Goal: Transaction & Acquisition: Purchase product/service

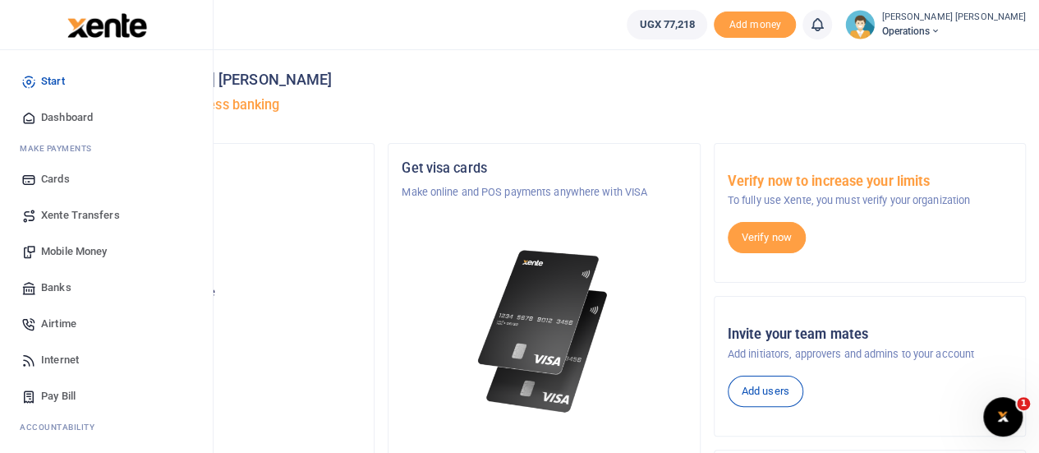
click at [66, 246] on span "Mobile Money" at bounding box center [74, 251] width 66 height 16
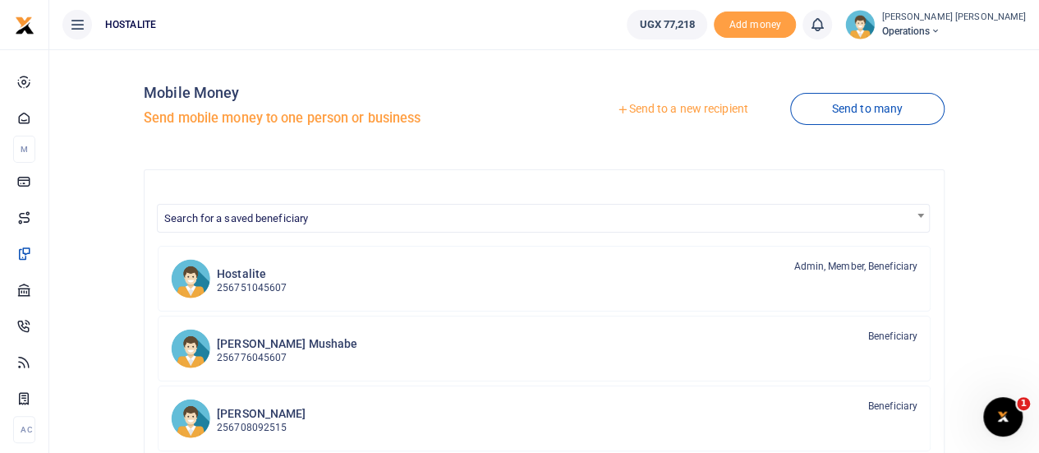
click at [638, 114] on div at bounding box center [519, 226] width 1039 height 453
click at [652, 112] on link "Send to a new recipient" at bounding box center [682, 109] width 214 height 30
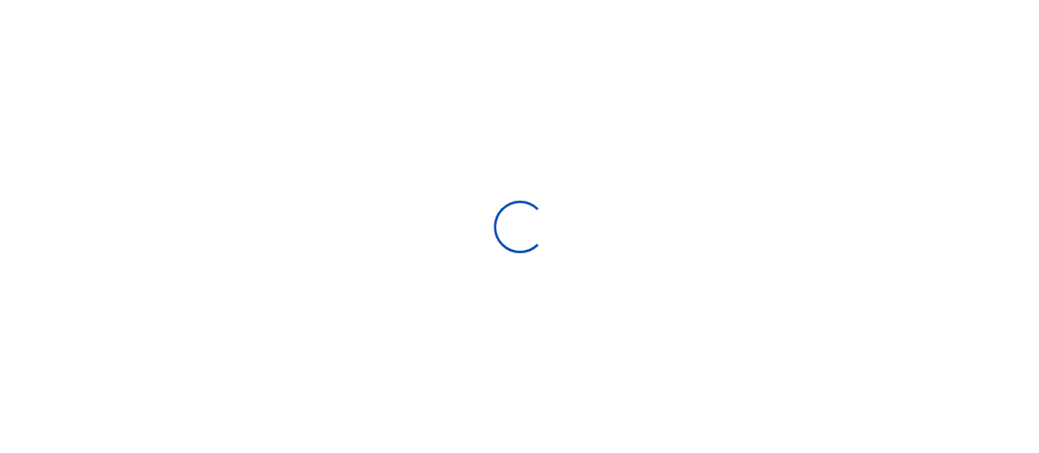
select select
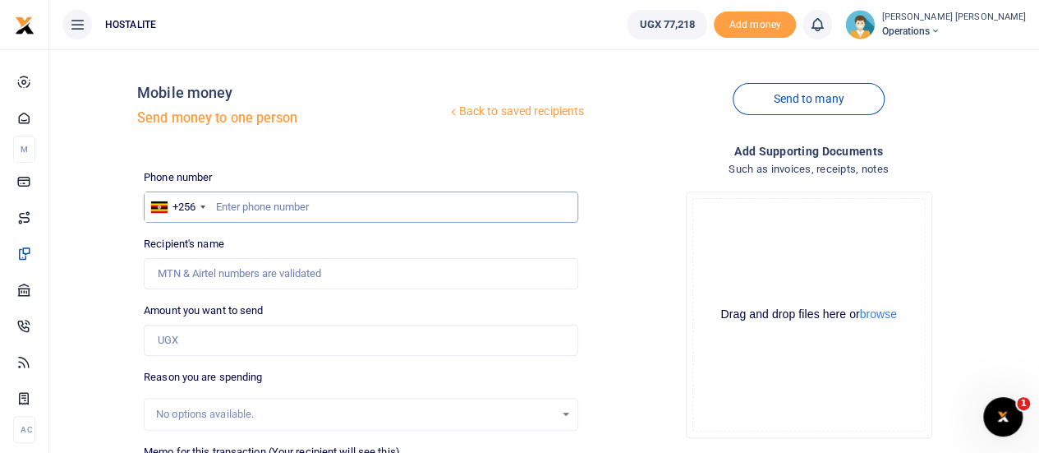
click at [237, 210] on input "text" at bounding box center [361, 206] width 435 height 31
paste input "0786224785"
type input "0786224785"
type input "[PERSON_NAME]"
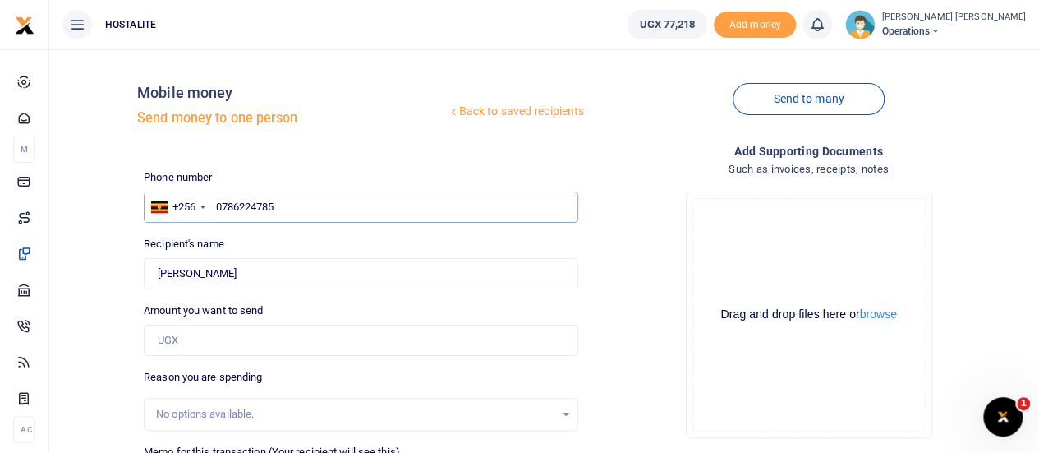
type input "0786224785"
click at [209, 342] on input "Amount you want to send" at bounding box center [361, 340] width 435 height 31
type input "75,000"
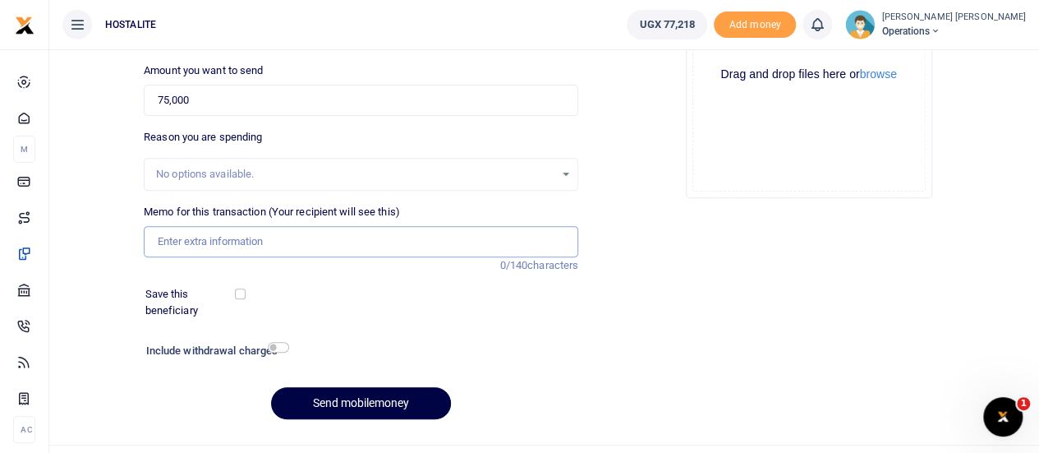
scroll to position [254, 0]
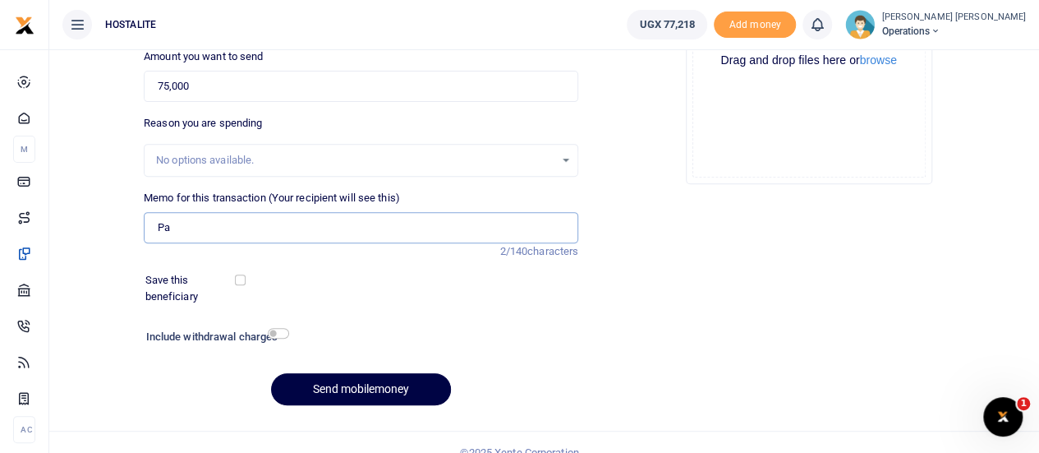
type input "P"
click at [159, 221] on input "payment vochers" at bounding box center [361, 227] width 435 height 31
type input "more payment vochers"
click at [378, 383] on button "Send mobilemoney" at bounding box center [361, 389] width 180 height 32
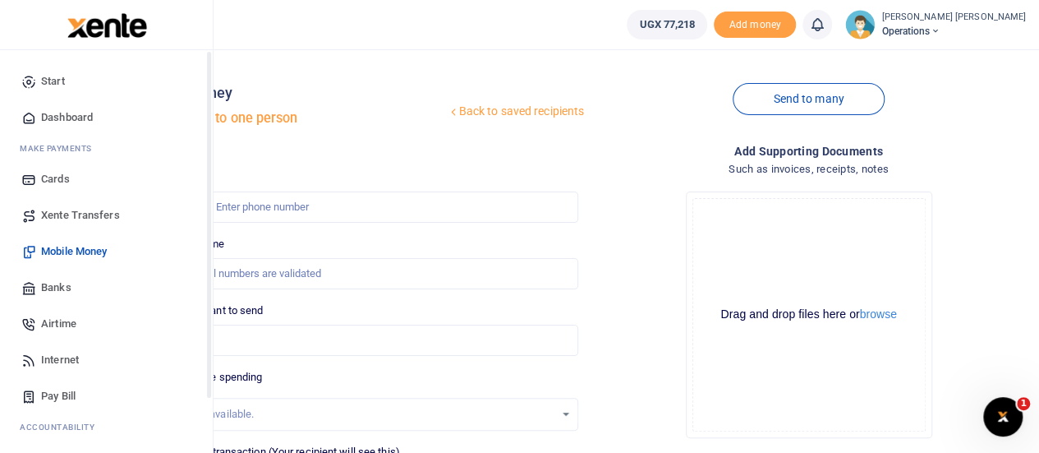
scroll to position [133, 0]
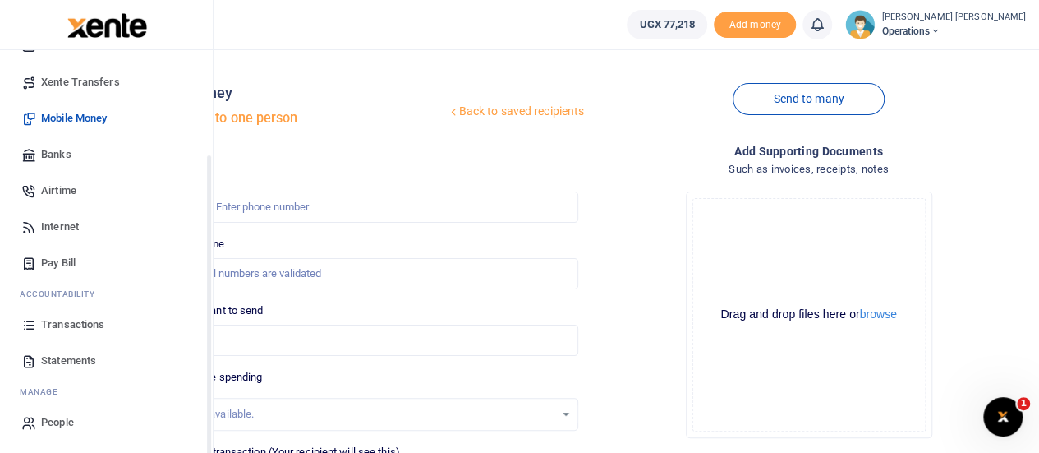
click at [206, 407] on div "Start Dashboard M ake Payments Cards Xente Transfers Mobile Money Banks Airtime…" at bounding box center [106, 185] width 213 height 536
click at [93, 330] on span "Transactions" at bounding box center [72, 324] width 63 height 16
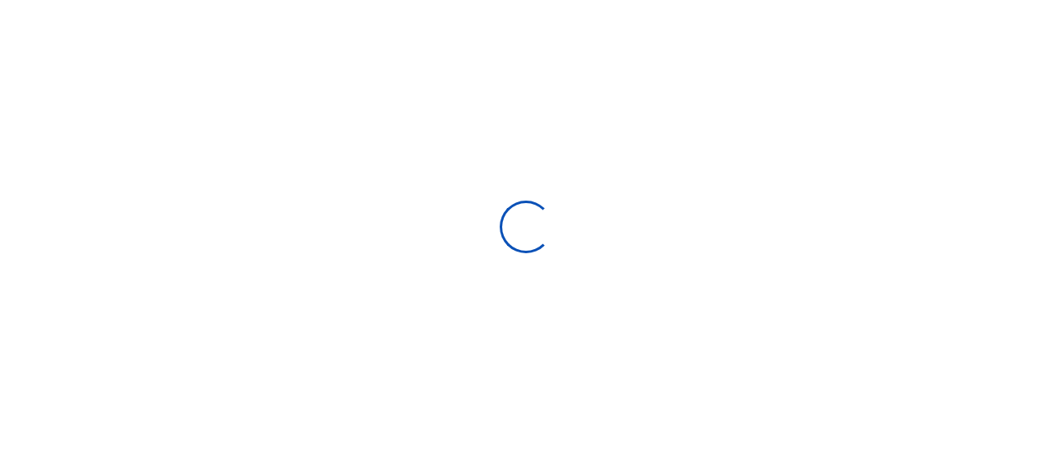
select select
type input "[DATE] - [DATE]"
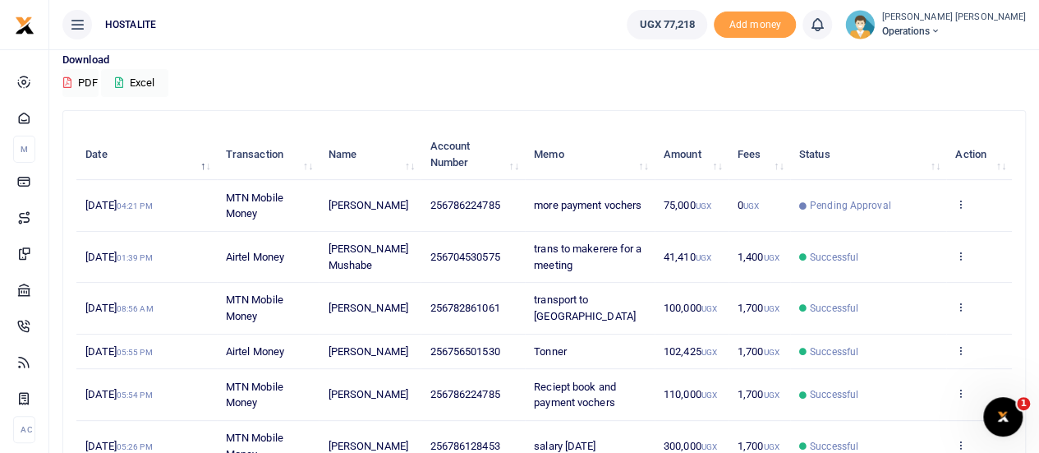
scroll to position [136, 0]
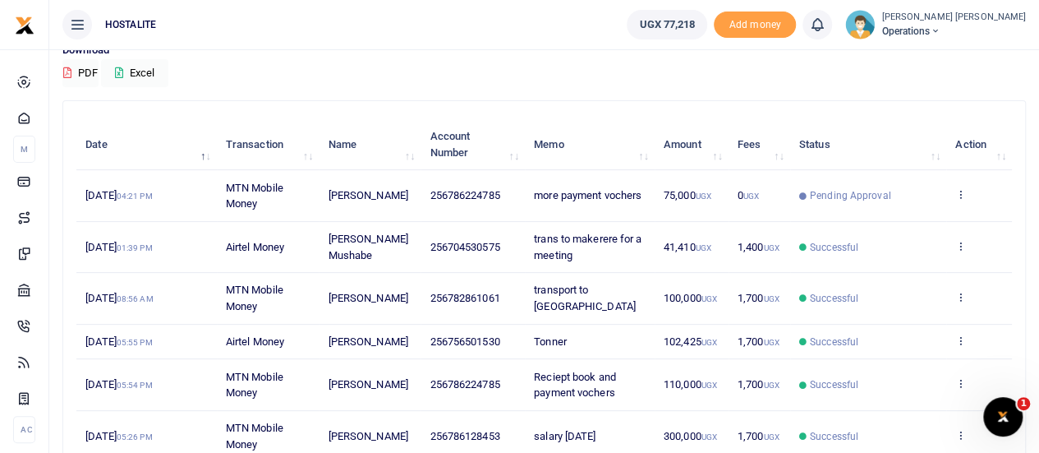
click at [306, 30] on ul "HOSTALITE" at bounding box center [331, 24] width 564 height 49
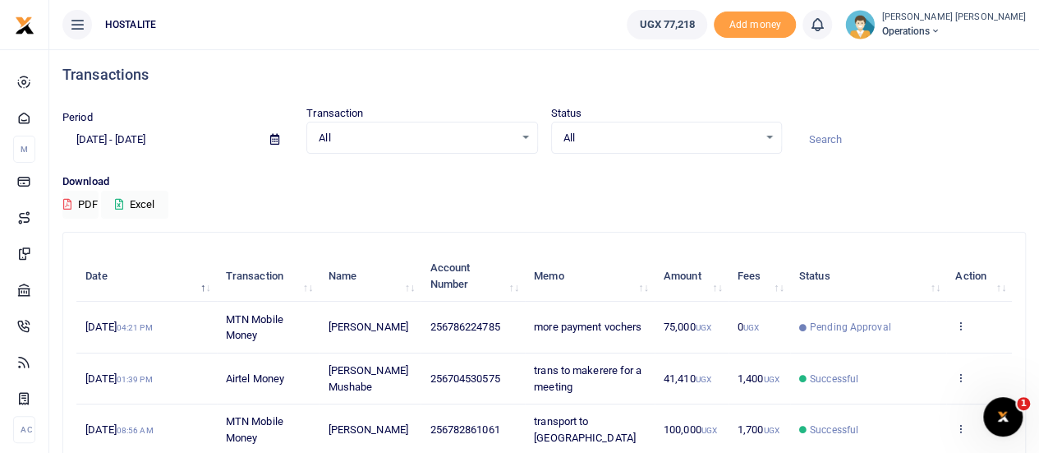
scroll to position [0, 0]
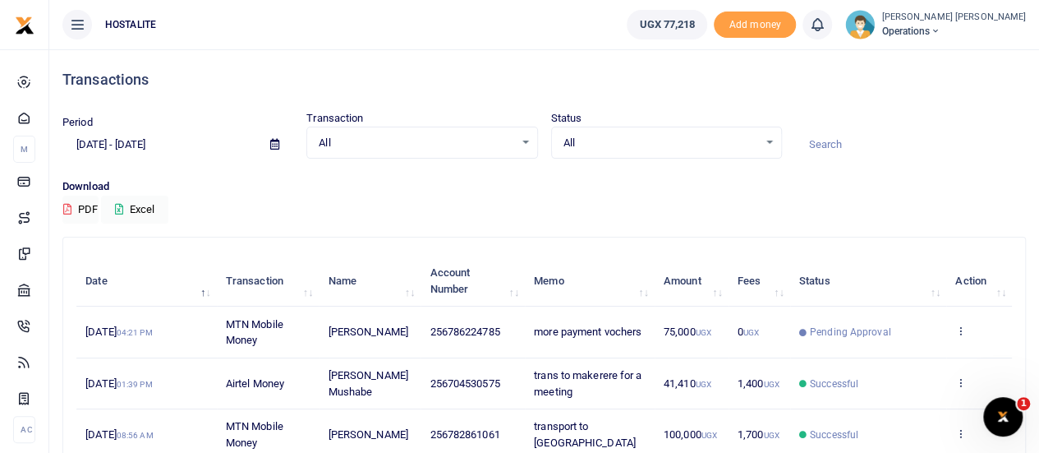
click at [375, 205] on div "Download PDF Excel" at bounding box center [544, 200] width 964 height 45
